Goal: Transaction & Acquisition: Purchase product/service

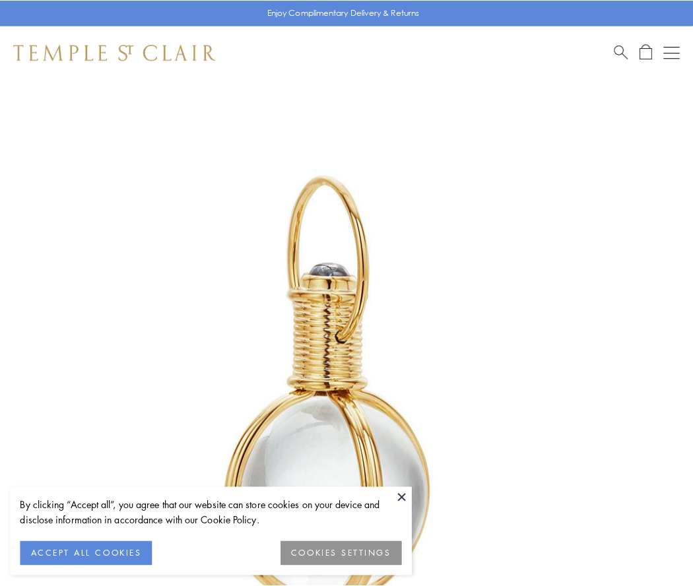
scroll to position [345, 0]
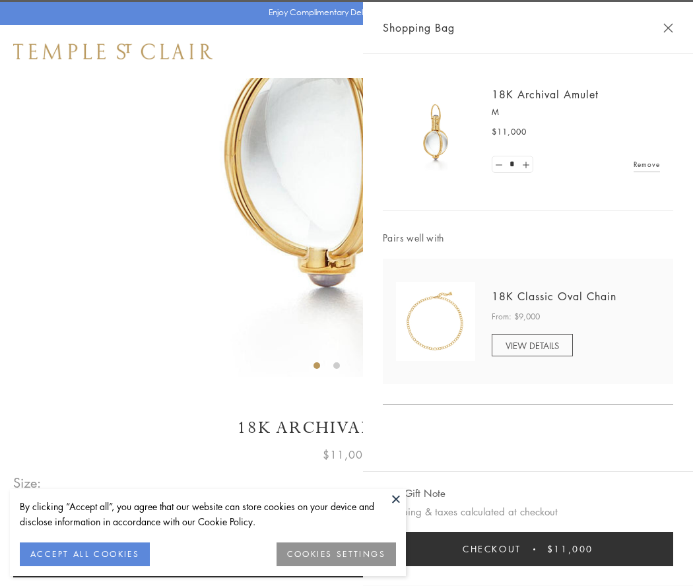
click at [528, 549] on button "Checkout $11,000" at bounding box center [528, 549] width 291 height 34
